Goal: Task Accomplishment & Management: Manage account settings

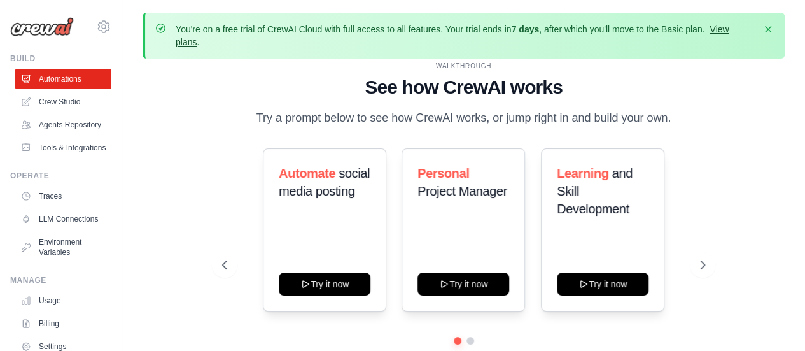
click at [726, 30] on link "View plans" at bounding box center [452, 35] width 553 height 23
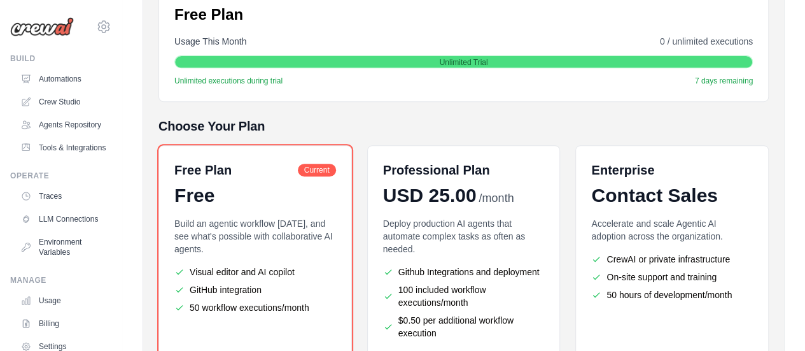
scroll to position [171, 0]
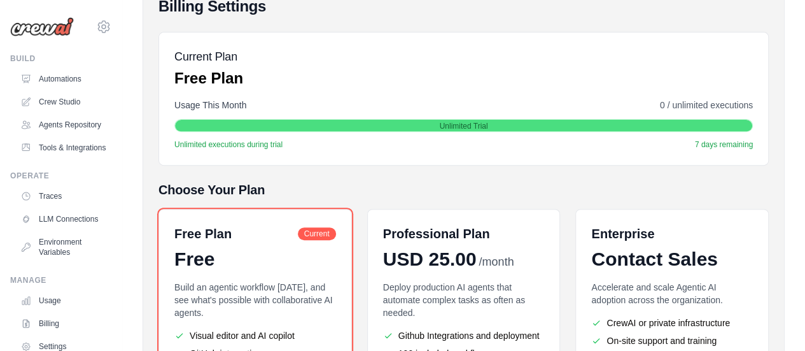
click at [82, 20] on div "[EMAIL_ADDRESS][DOMAIN_NAME] Settings" at bounding box center [60, 20] width 101 height 41
click at [83, 21] on div "[EMAIL_ADDRESS][DOMAIN_NAME] Settings" at bounding box center [60, 20] width 101 height 41
click at [99, 29] on icon at bounding box center [103, 26] width 15 height 15
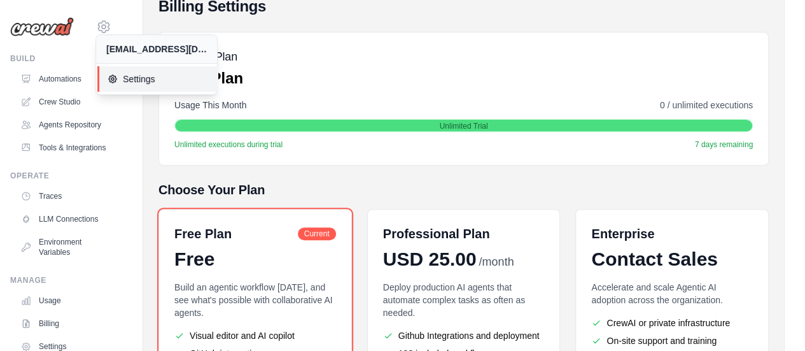
click at [133, 80] on span "Settings" at bounding box center [158, 79] width 101 height 13
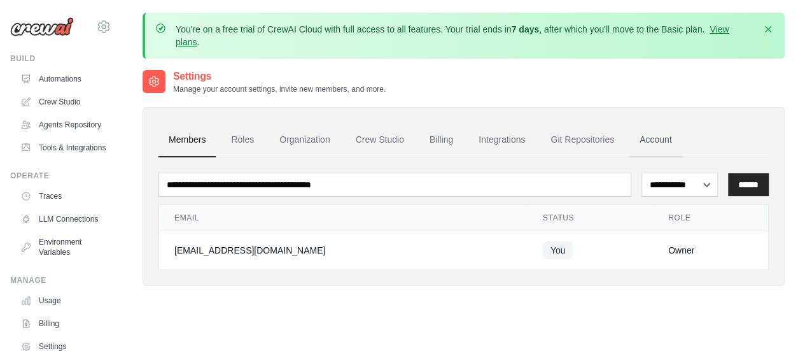
click at [657, 147] on link "Account" at bounding box center [655, 140] width 53 height 34
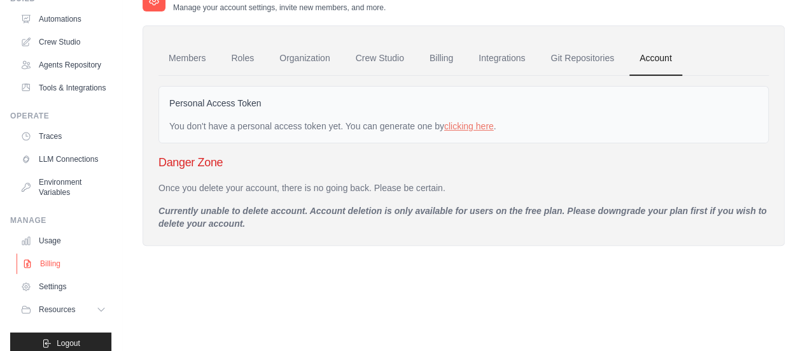
scroll to position [39, 0]
